Goal: Task Accomplishment & Management: Manage account settings

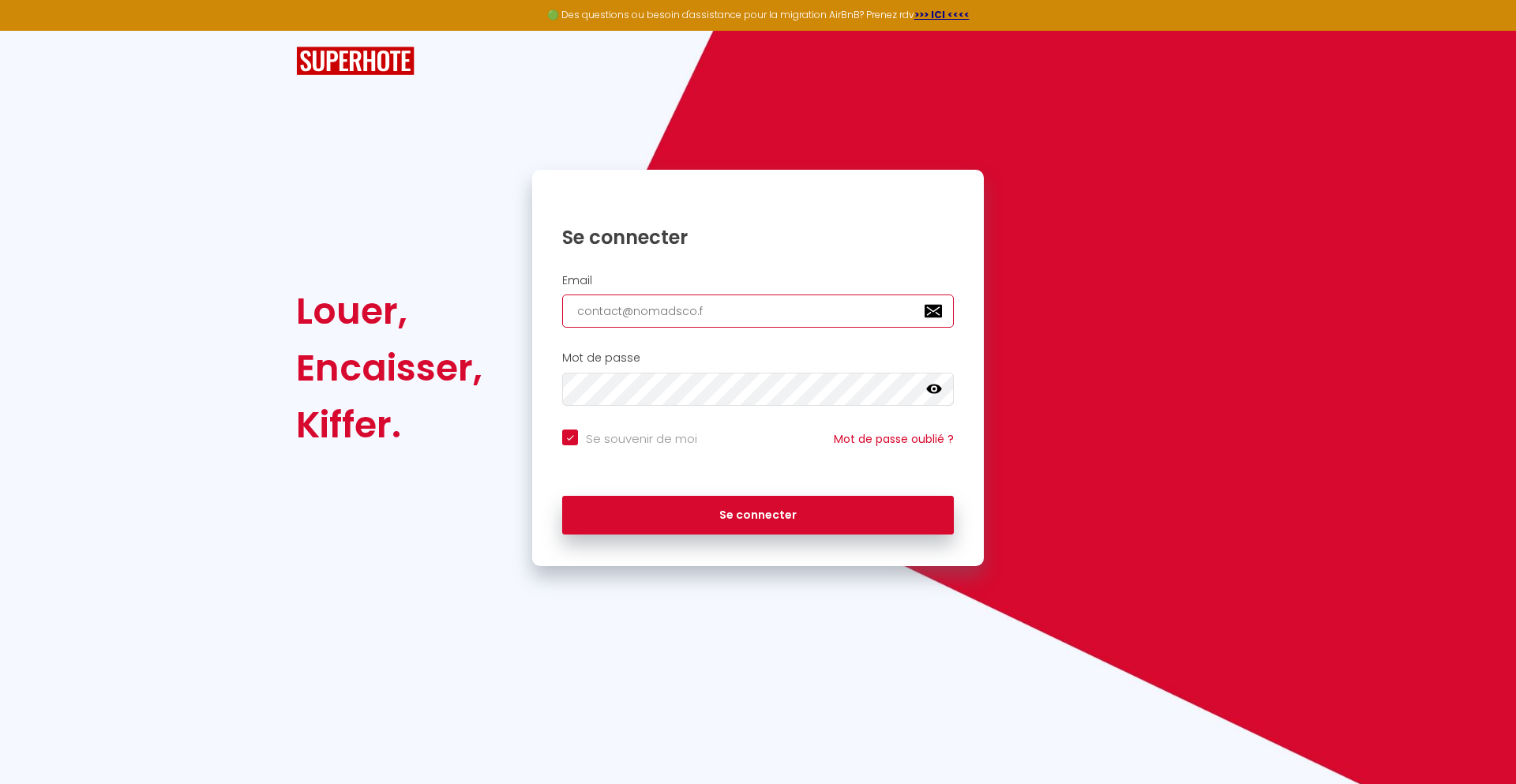
type input "[EMAIL_ADDRESS][DOMAIN_NAME]"
checkbox input "true"
type input "[EMAIL_ADDRESS][DOMAIN_NAME]"
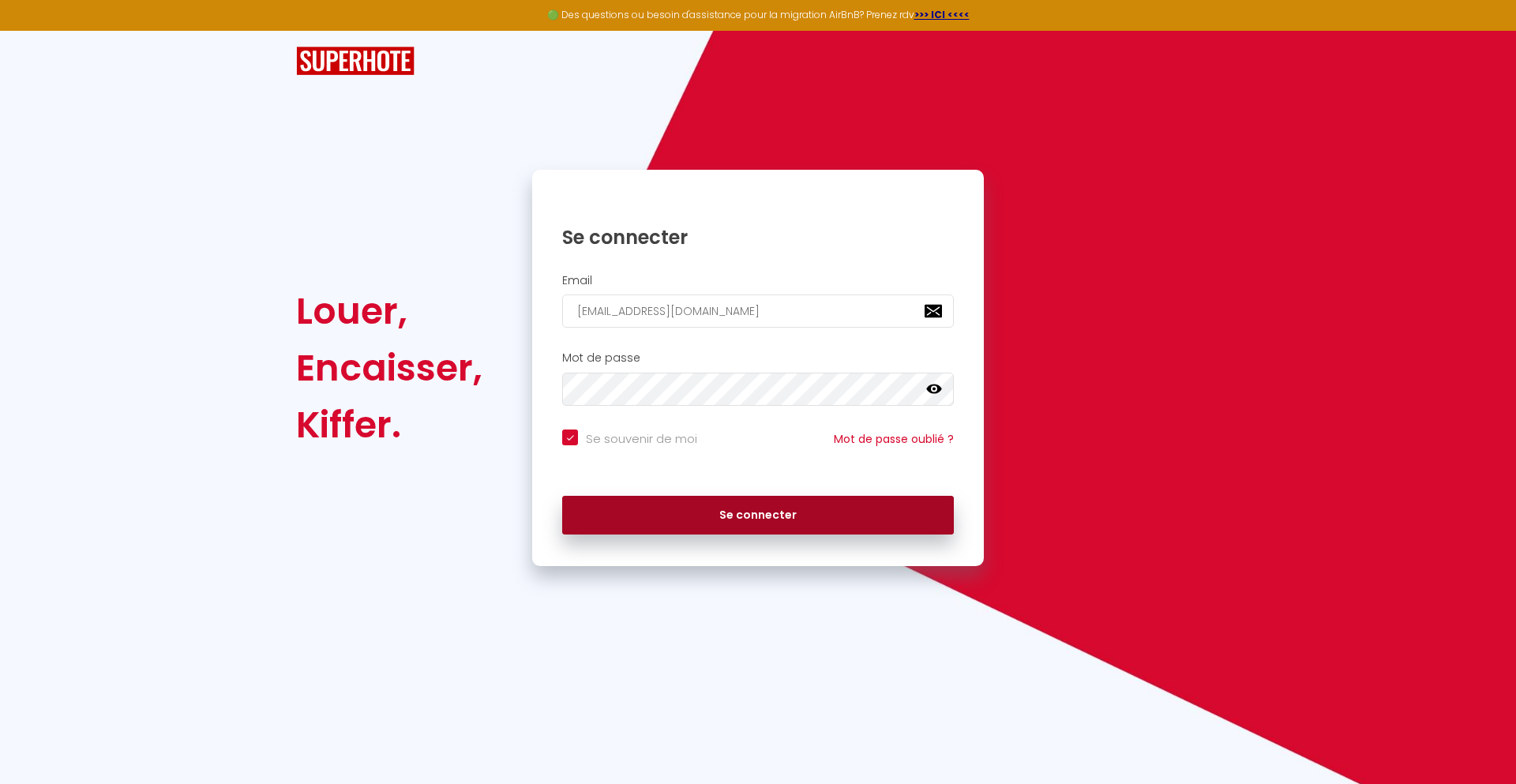
click at [758, 514] on button "Se connecter" at bounding box center [758, 515] width 392 height 40
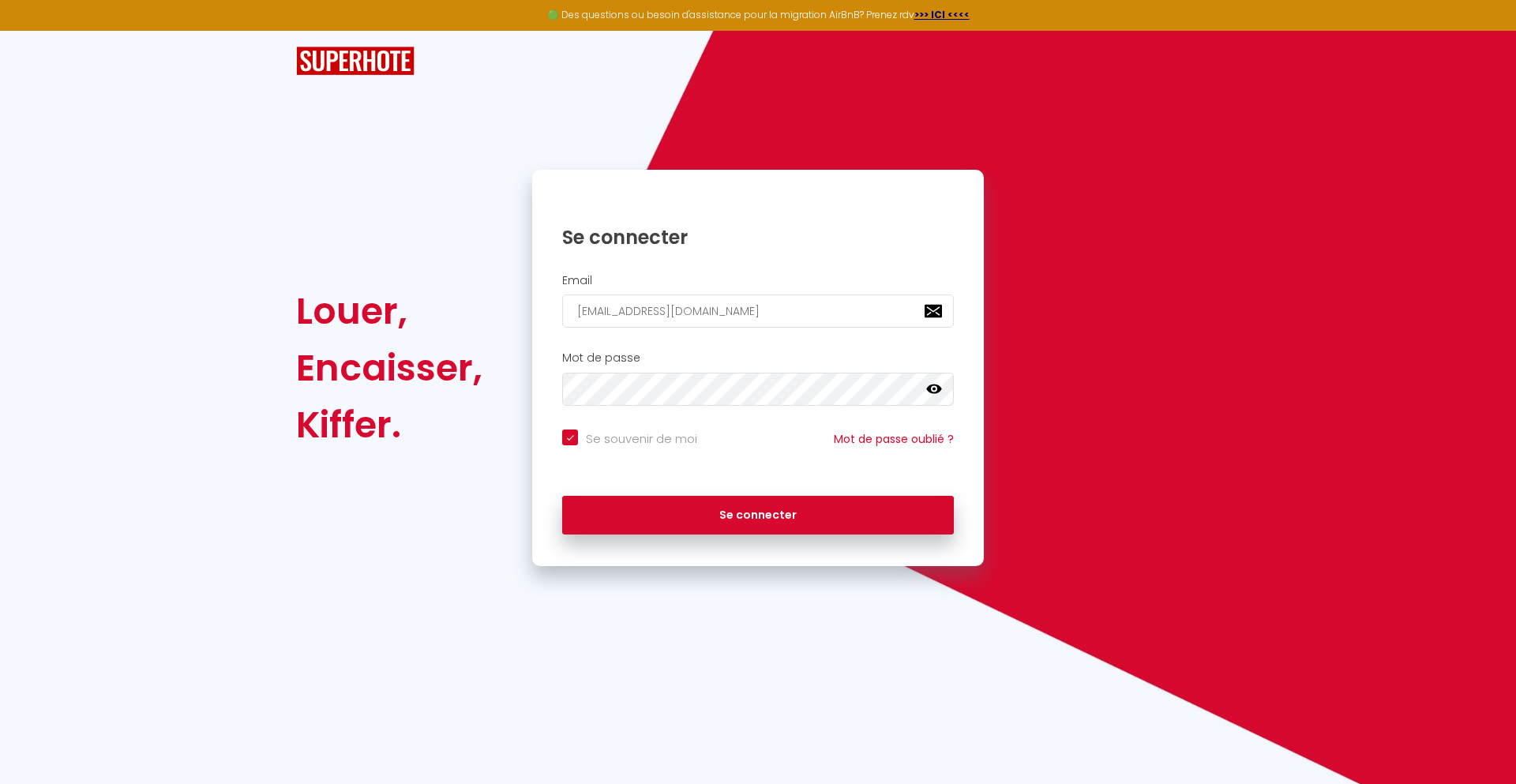
checkbox input "true"
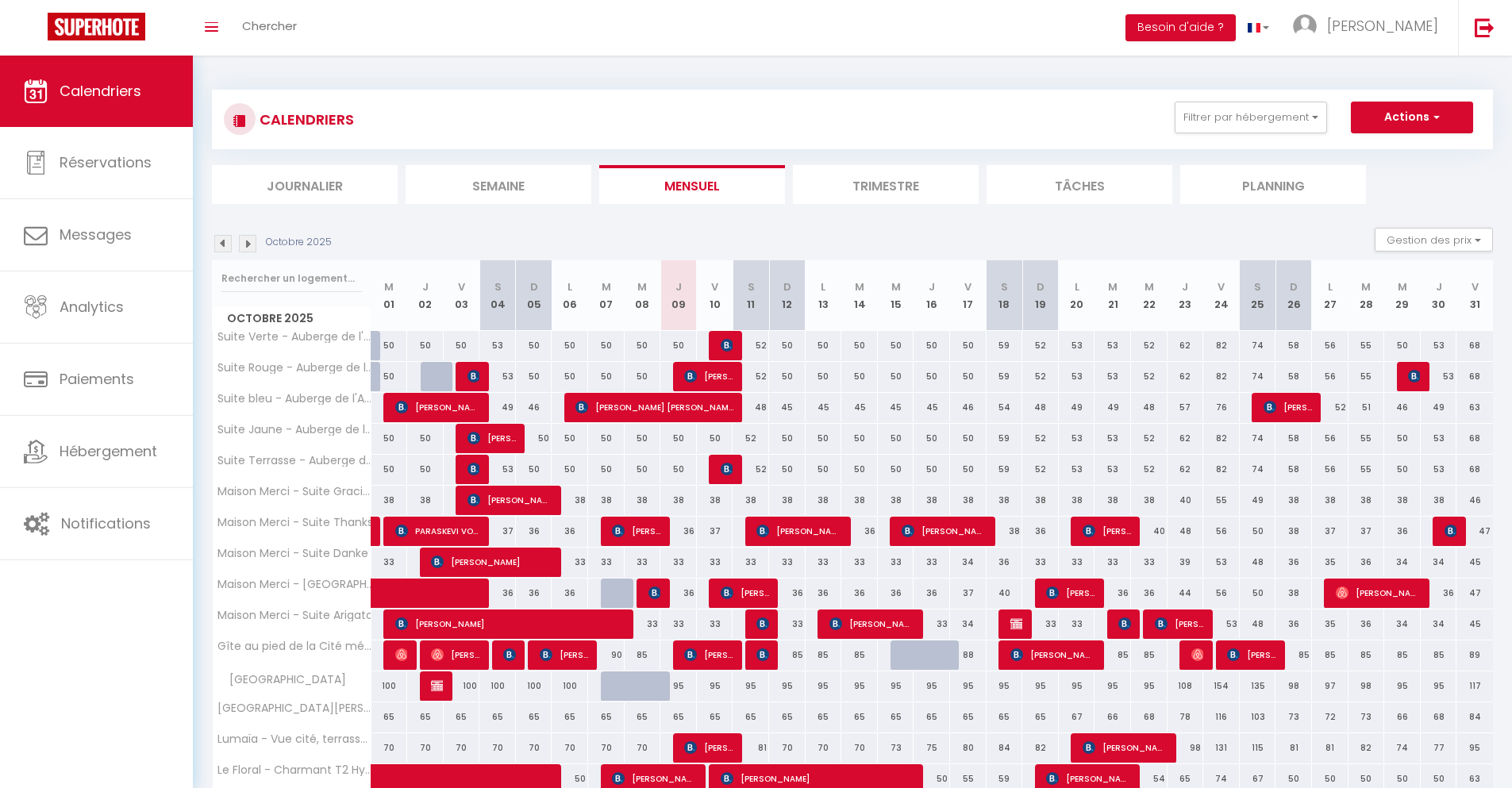
click at [305, 184] on li "Journalier" at bounding box center [305, 184] width 186 height 39
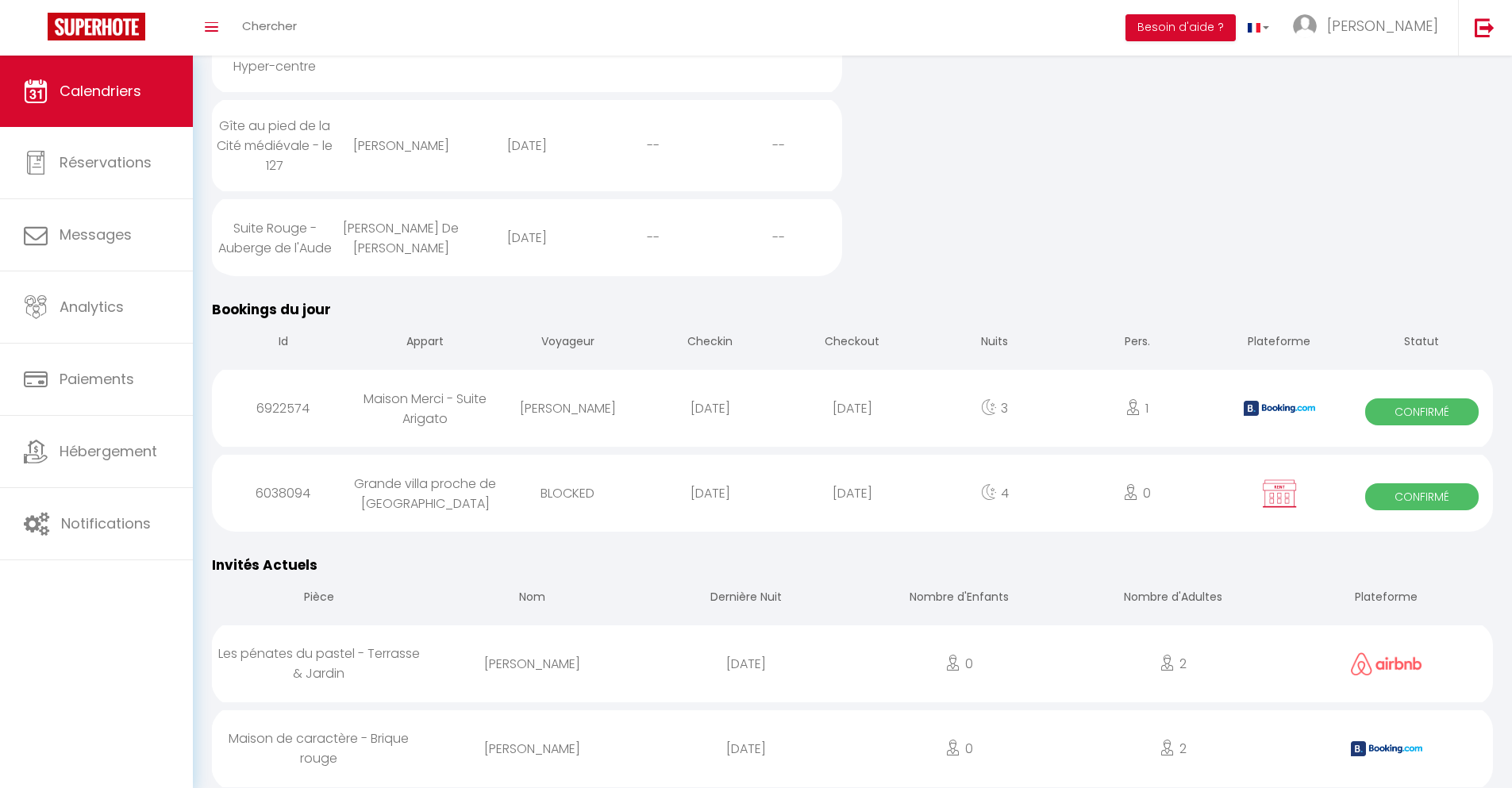
scroll to position [561, 0]
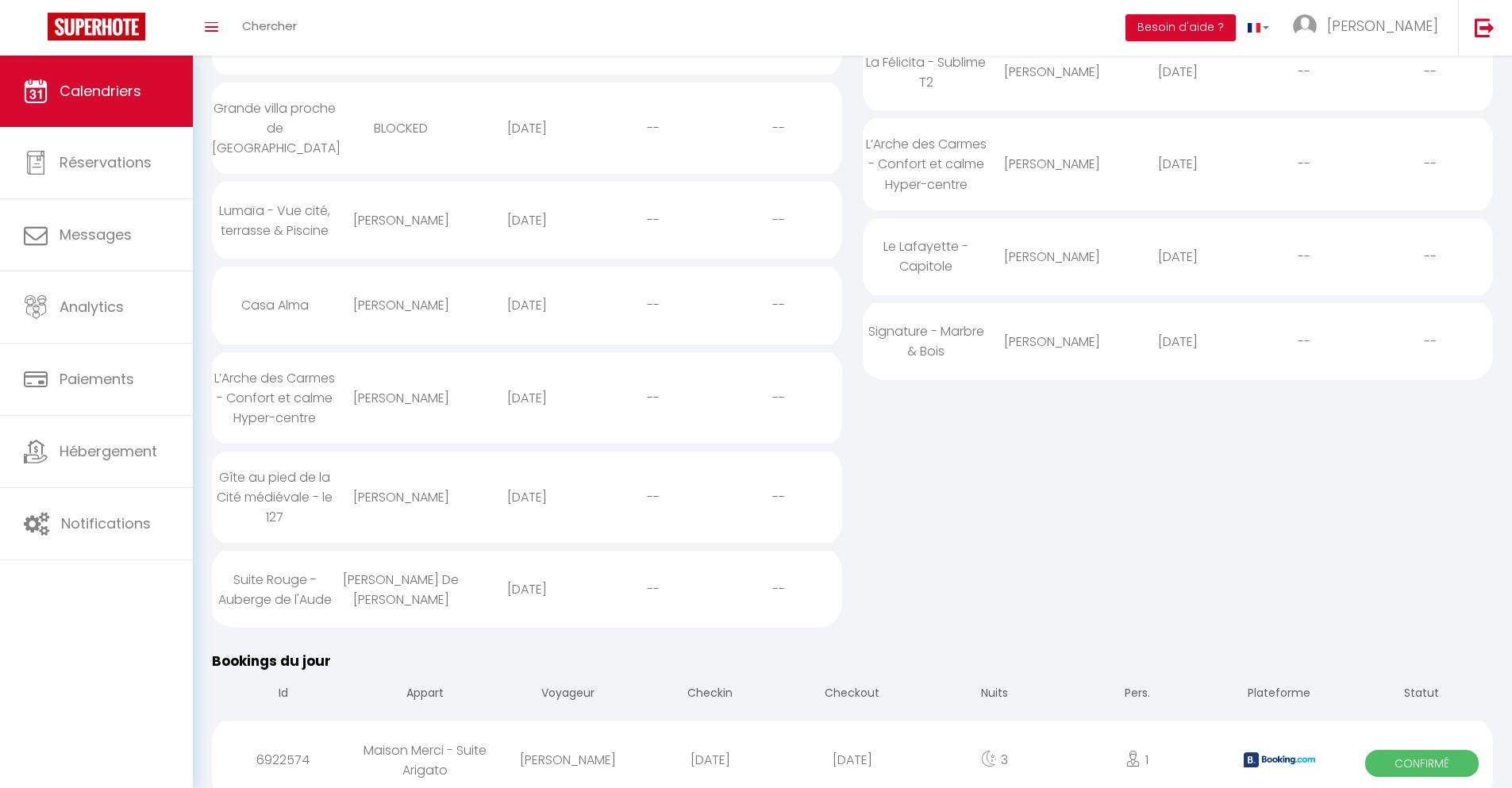
click at [852, 745] on div "[DATE]" at bounding box center [852, 759] width 142 height 51
select select "0"
select select "1"
select select
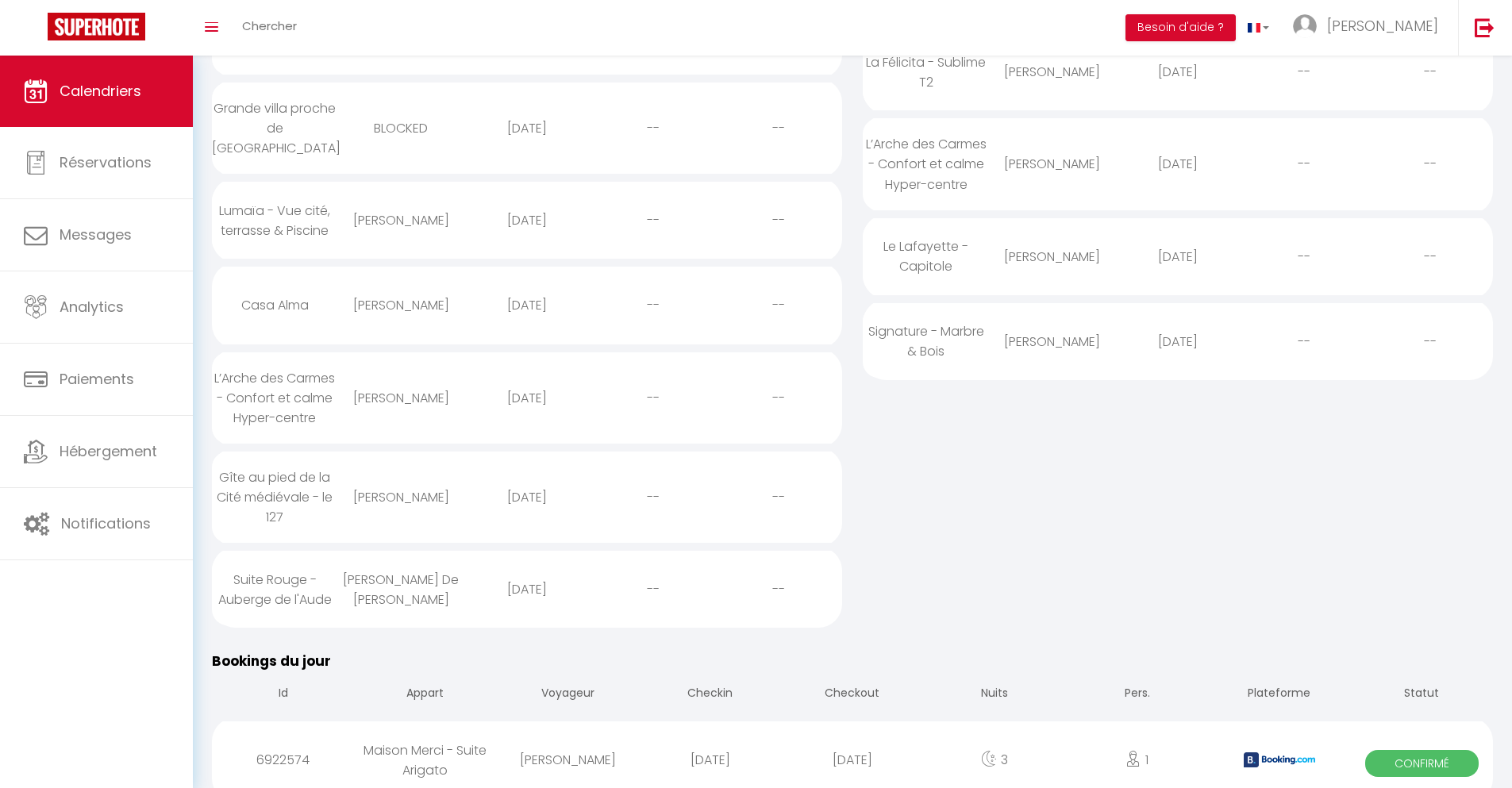
select select
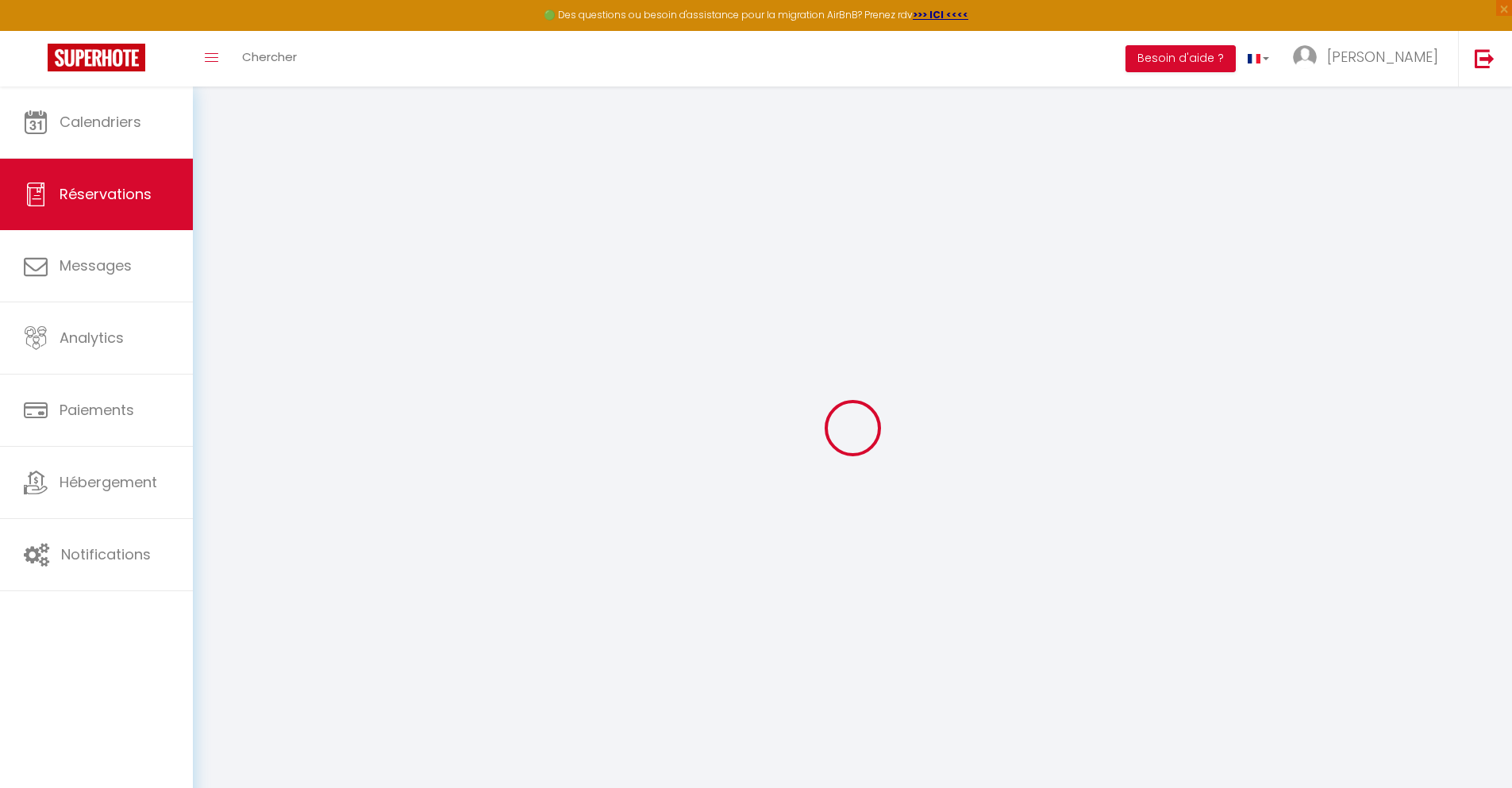
select select
checkbox input "false"
select select
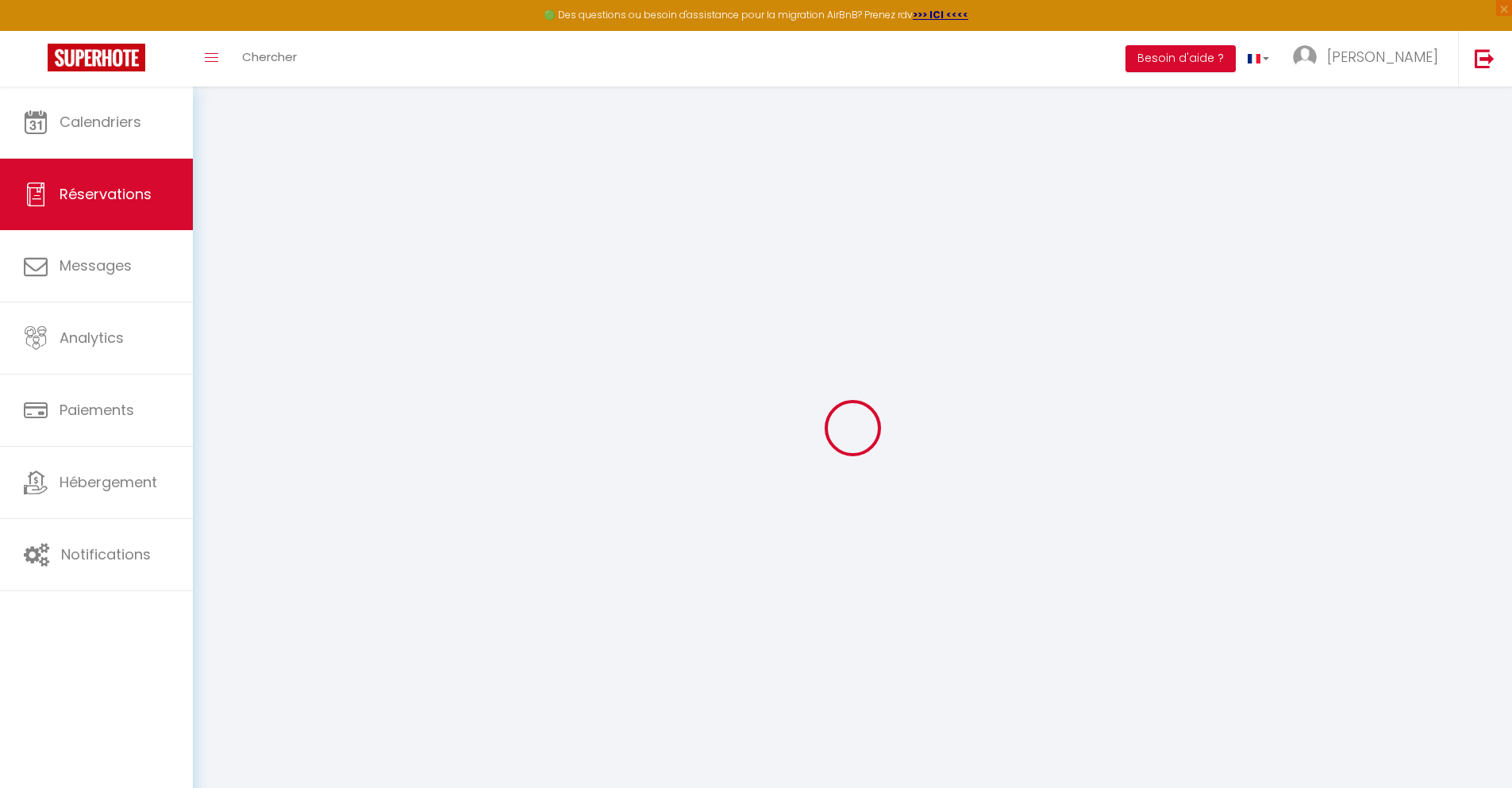
checkbox input "false"
select select
checkbox input "false"
type textarea "** THIS RESERVATION HAS BEEN PRE-PAID ** Reservation has a cancellation grace p…"
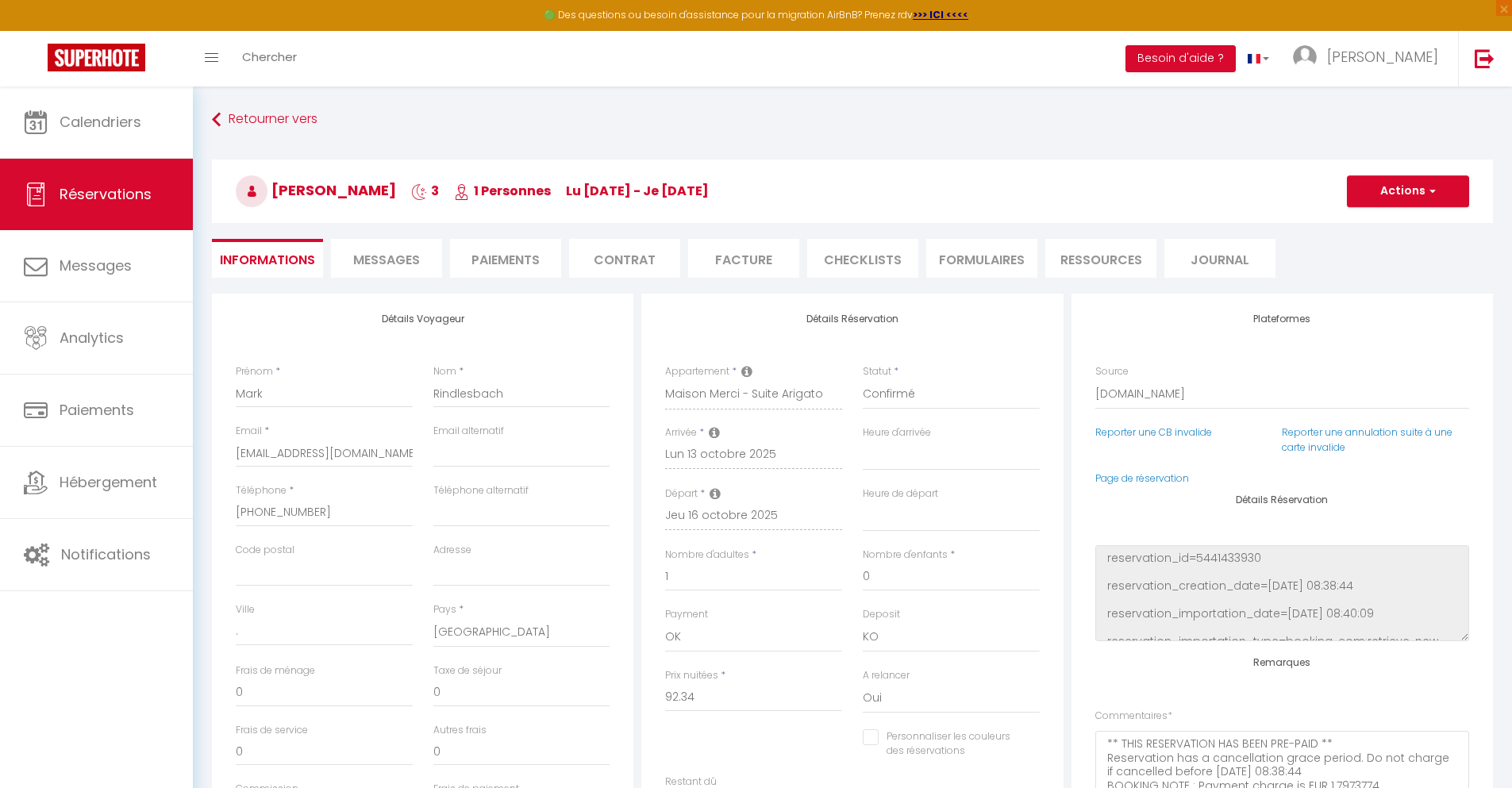
type input "30"
type input "6.04"
select select
checkbox input "false"
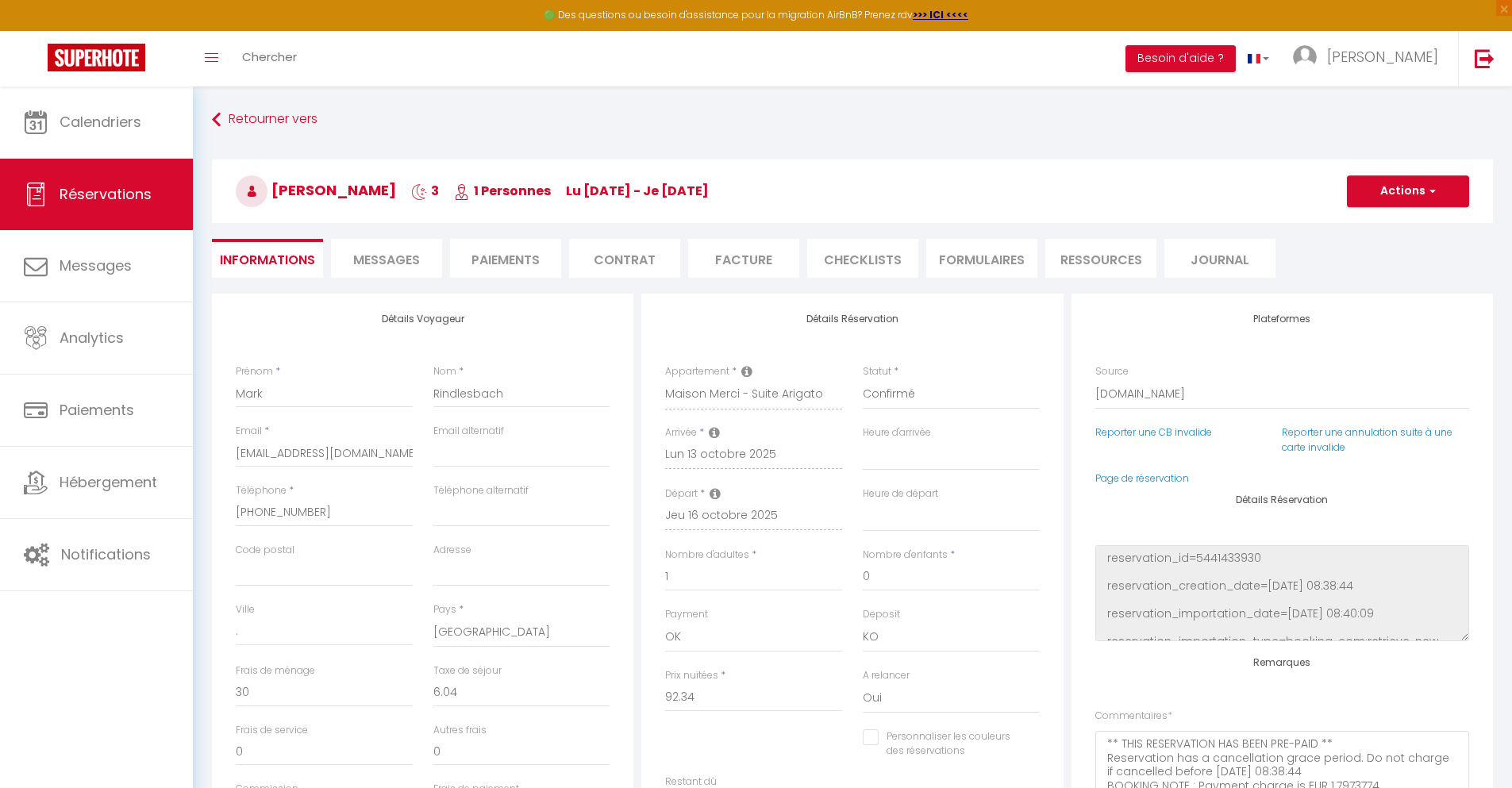
select select
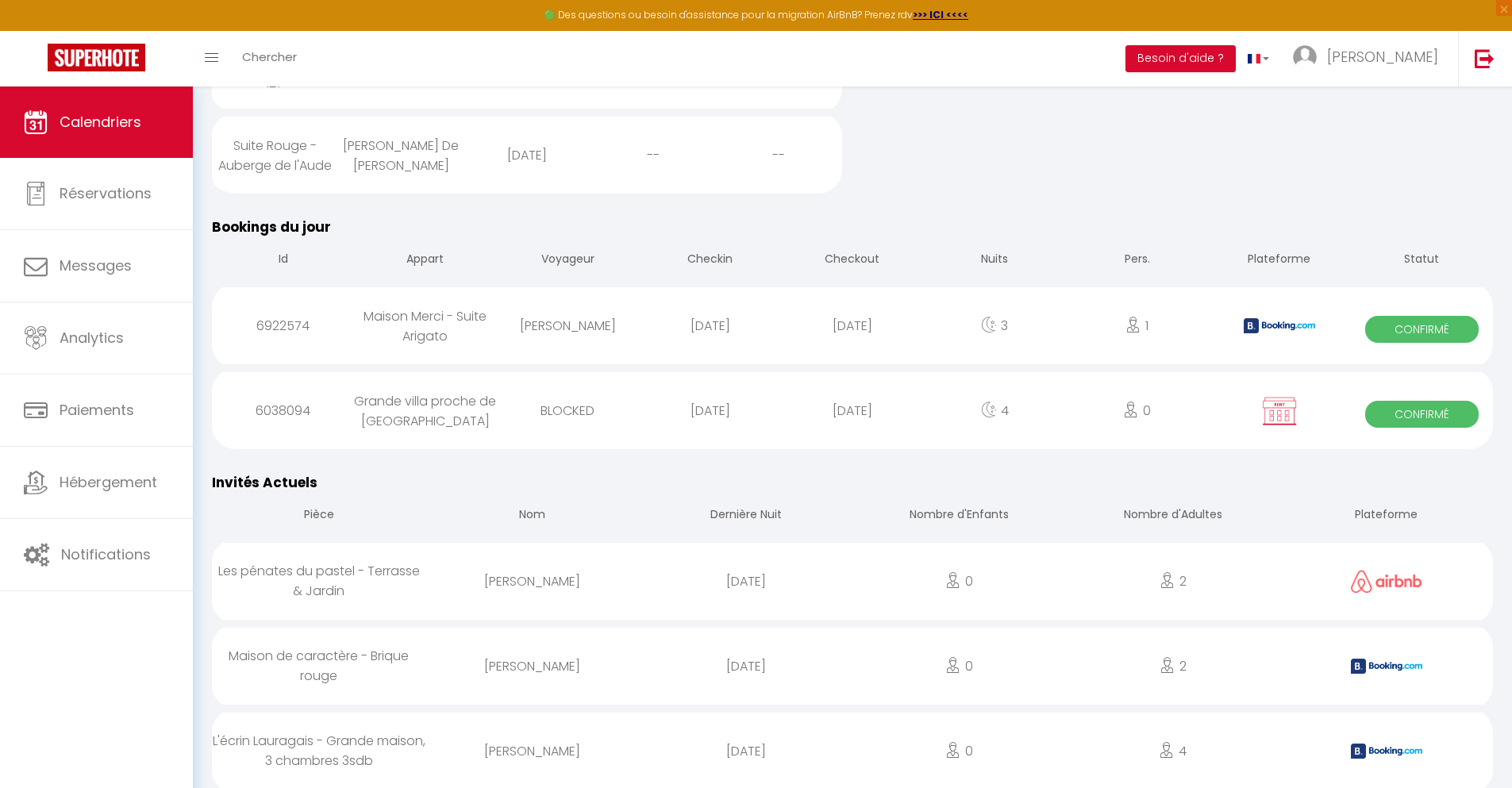
scroll to position [672, 0]
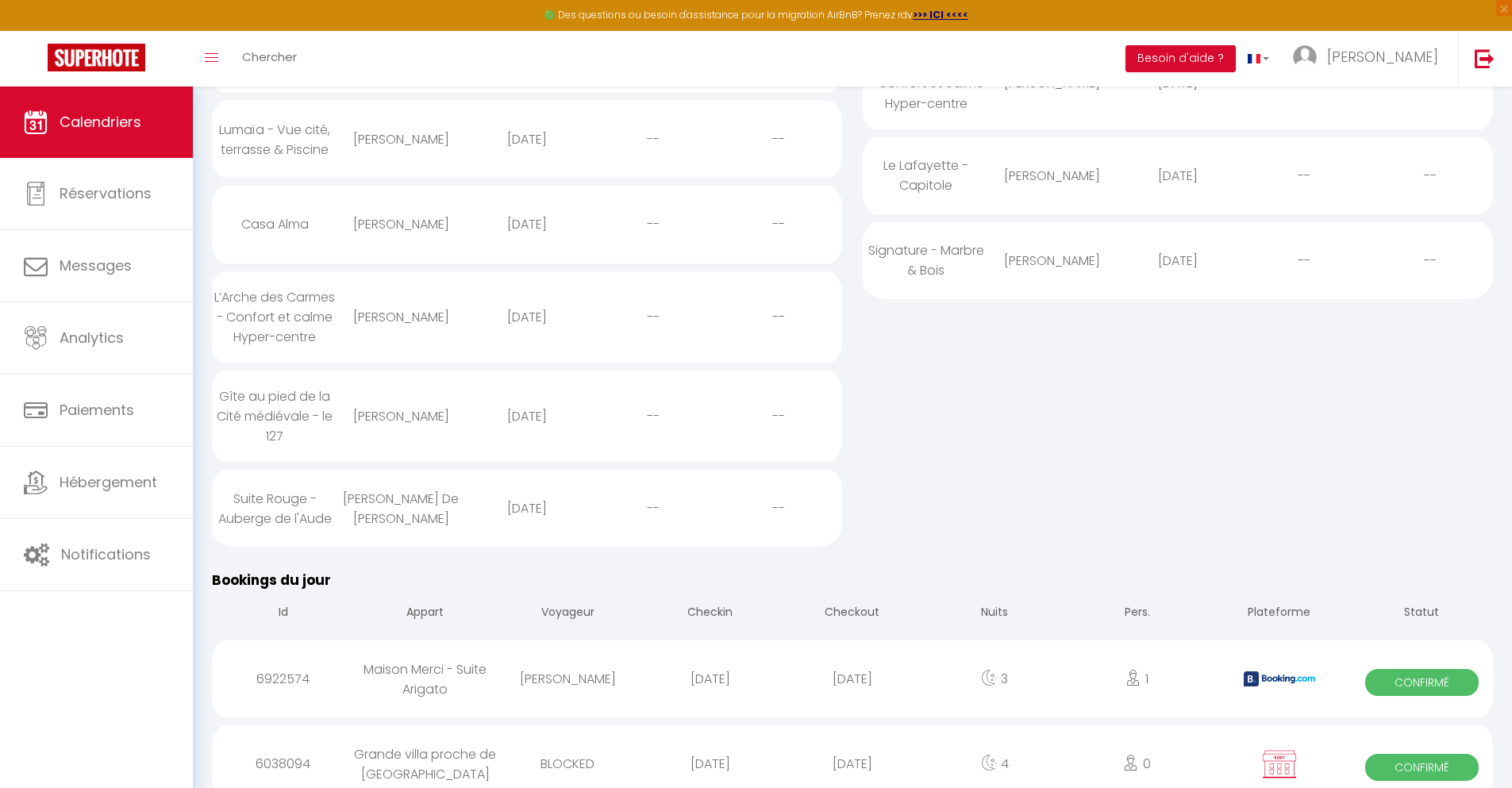
click at [852, 746] on div "[DATE]" at bounding box center [852, 763] width 142 height 51
select select "0"
select select "1"
select select
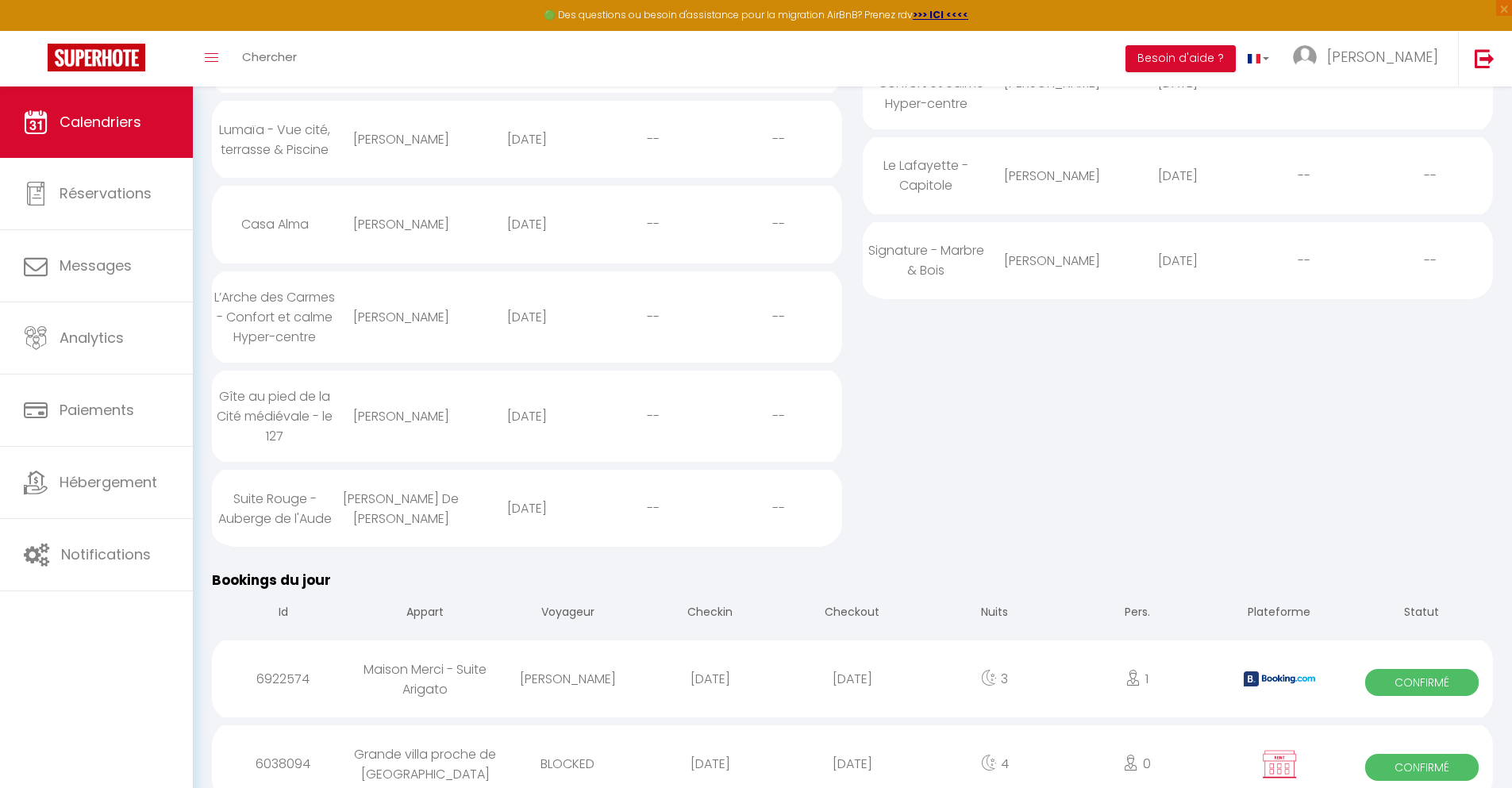
select select
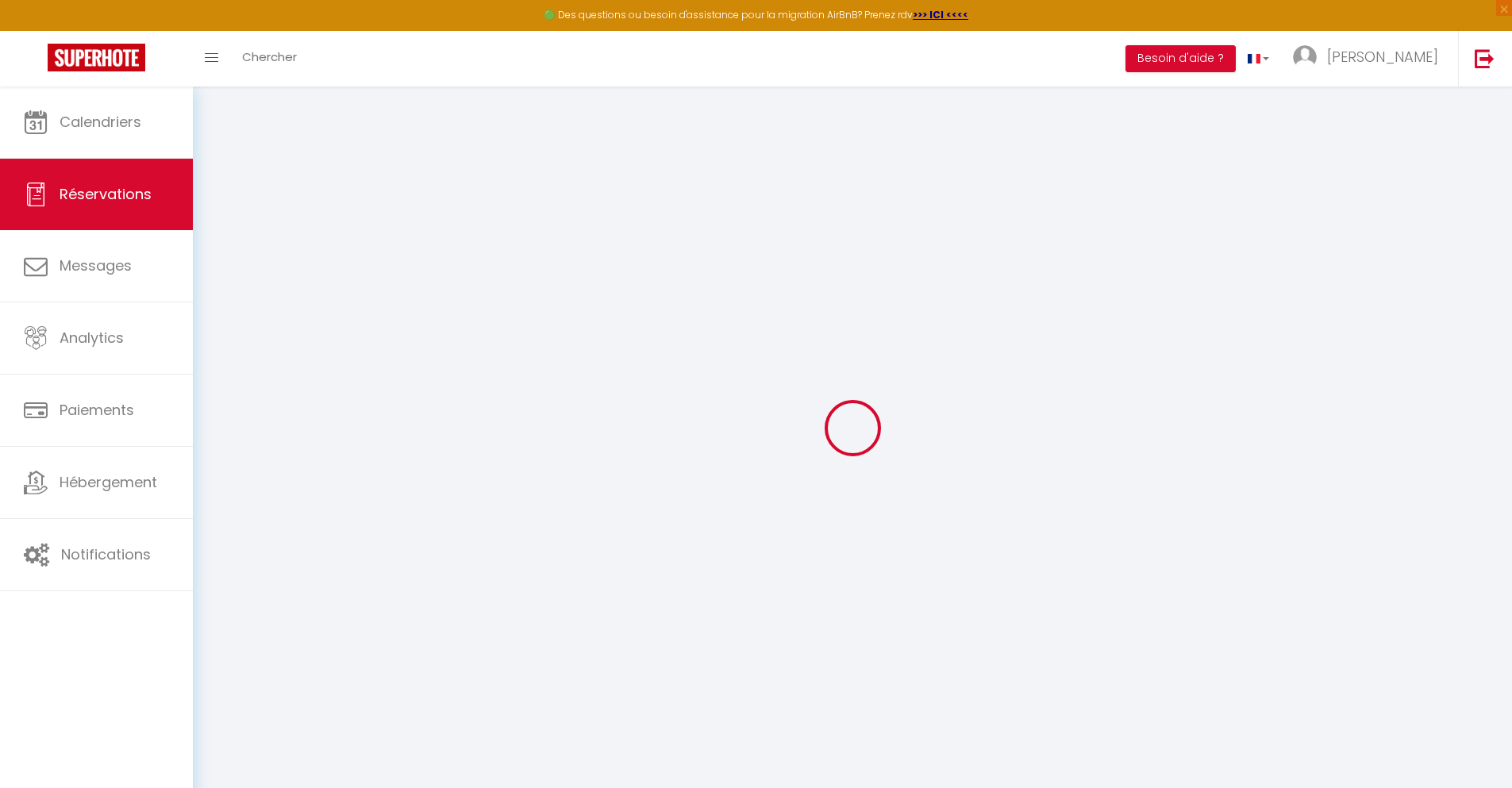
select select
checkbox input "false"
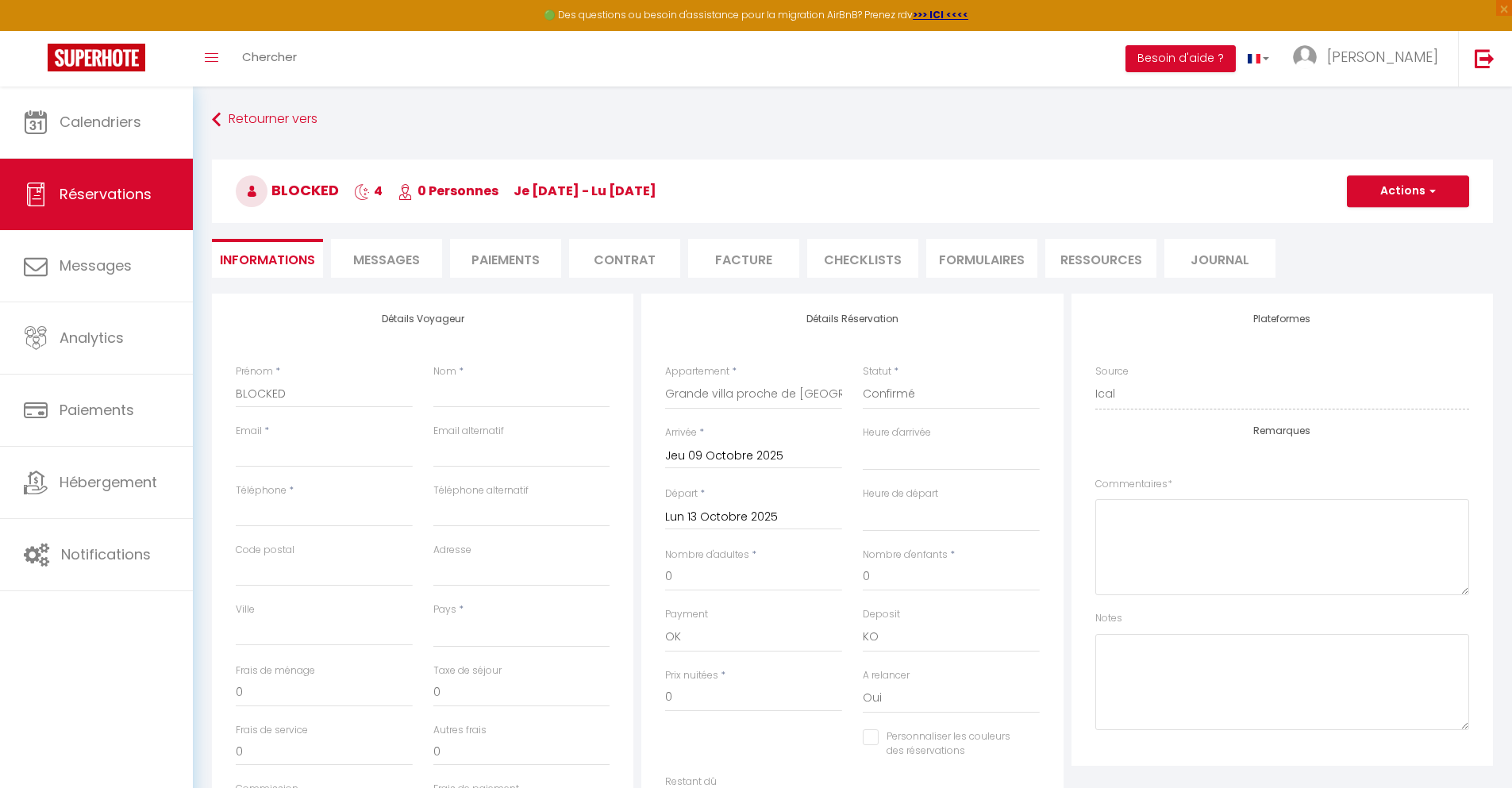
select select
checkbox input "false"
select select
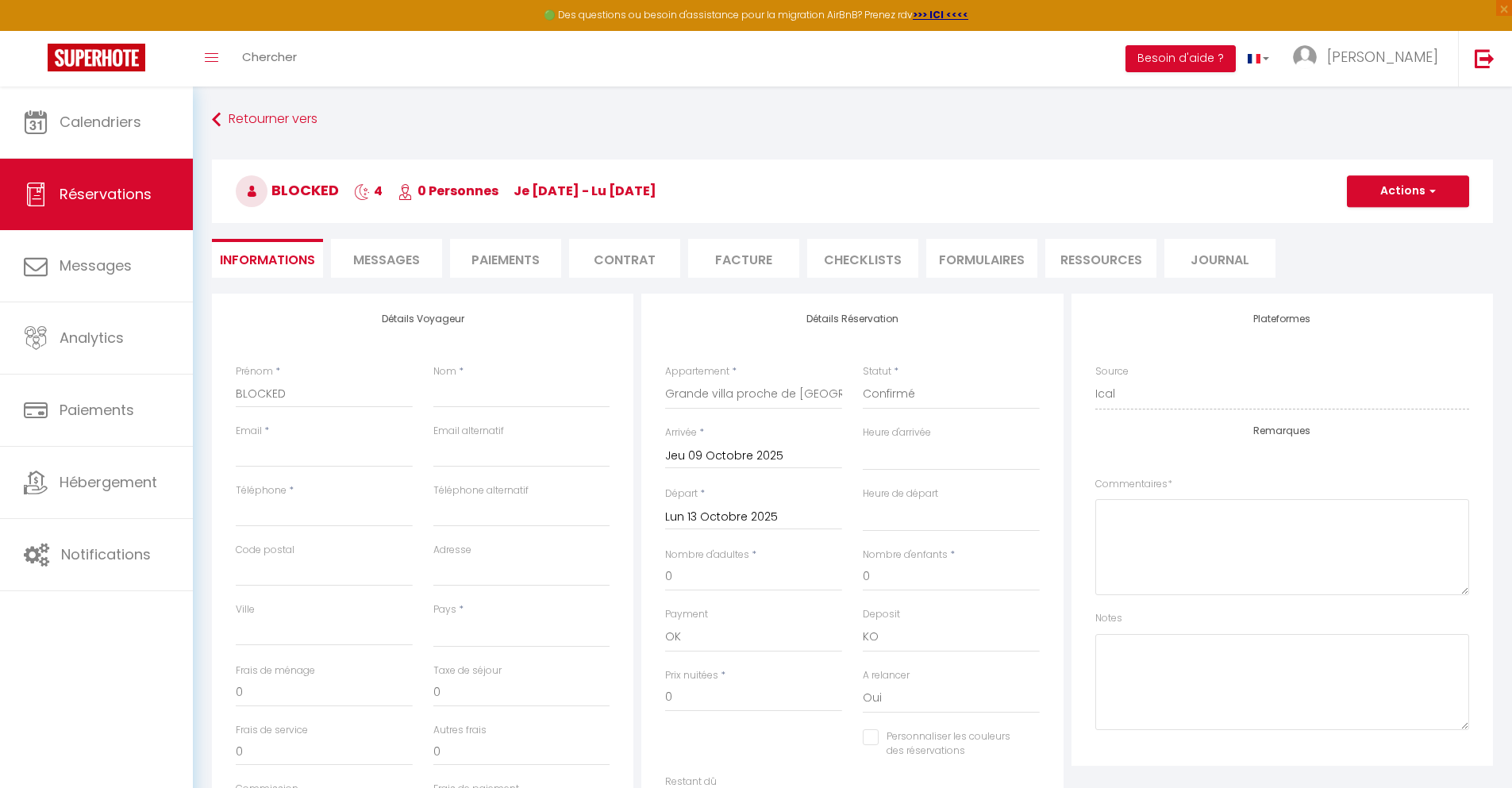
checkbox input "false"
select select
